Goal: Transaction & Acquisition: Purchase product/service

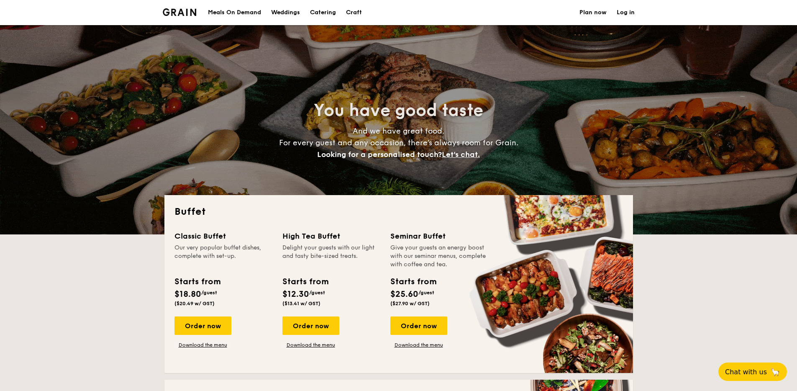
select select
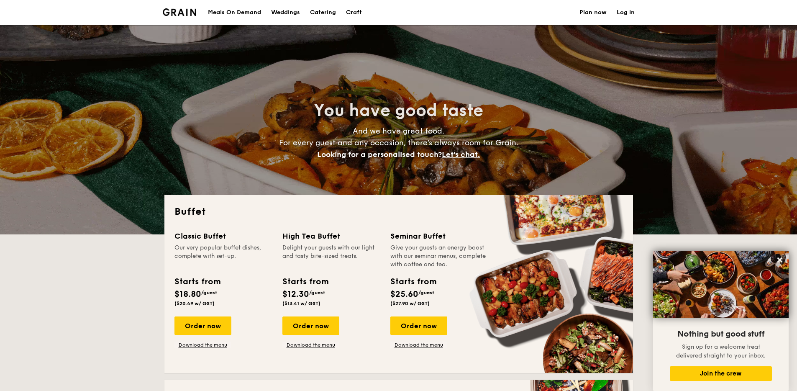
click at [249, 4] on div "Meals On Demand" at bounding box center [234, 12] width 53 height 25
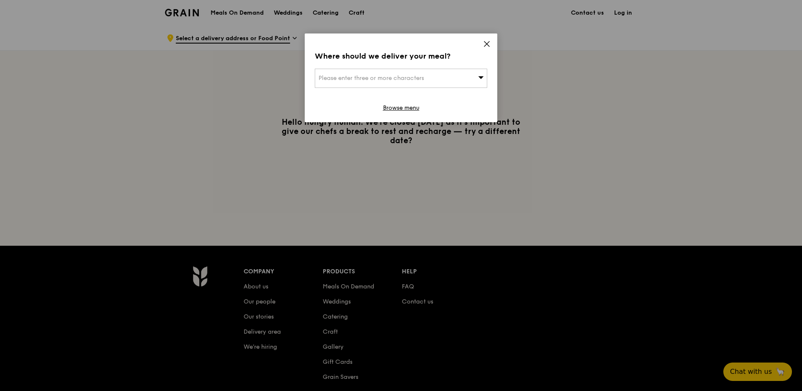
click at [467, 84] on div "Please enter three or more characters" at bounding box center [401, 78] width 172 height 19
click at [487, 44] on icon at bounding box center [486, 43] width 5 height 5
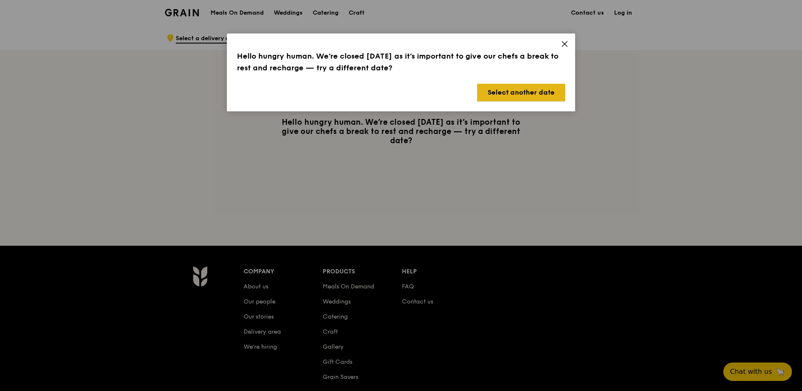
click at [537, 92] on button "Select another date" at bounding box center [521, 93] width 88 height 18
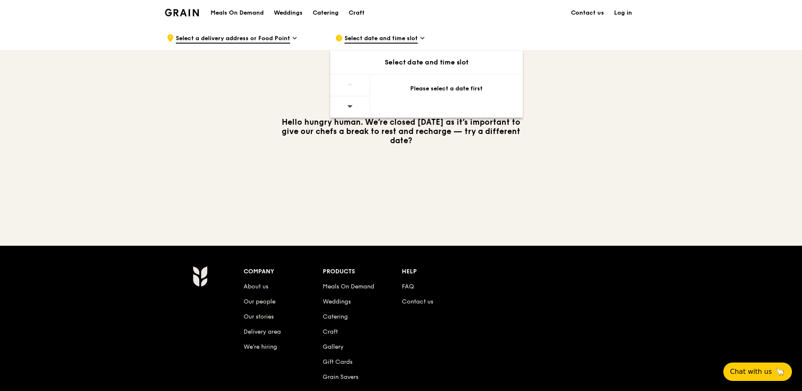
click at [354, 102] on div at bounding box center [350, 106] width 40 height 21
drag, startPoint x: 435, startPoint y: 76, endPoint x: 426, endPoint y: 88, distance: 15.6
click at [434, 77] on div "Please select a date first" at bounding box center [446, 90] width 153 height 32
click at [426, 88] on div "Please select a date first" at bounding box center [446, 89] width 133 height 8
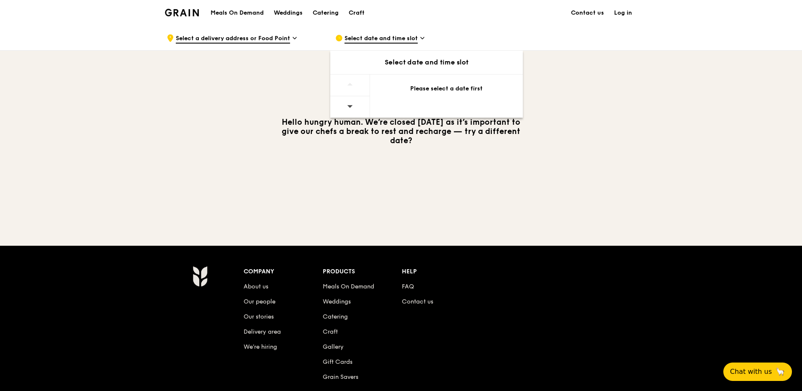
drag, startPoint x: 346, startPoint y: 99, endPoint x: 346, endPoint y: 104, distance: 5.0
click at [346, 100] on div at bounding box center [350, 106] width 40 height 21
click at [346, 104] on div at bounding box center [350, 106] width 40 height 21
click at [348, 105] on icon at bounding box center [349, 106] width 5 height 3
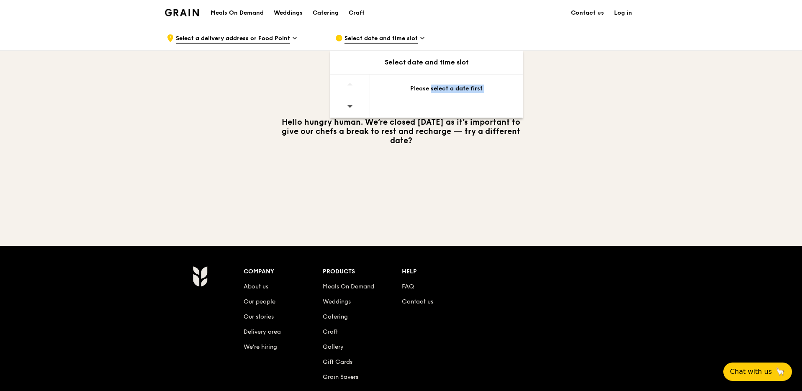
click at [348, 106] on icon at bounding box center [350, 106] width 6 height 6
click at [347, 108] on icon at bounding box center [350, 106] width 6 height 6
